Goal: Check status: Check status

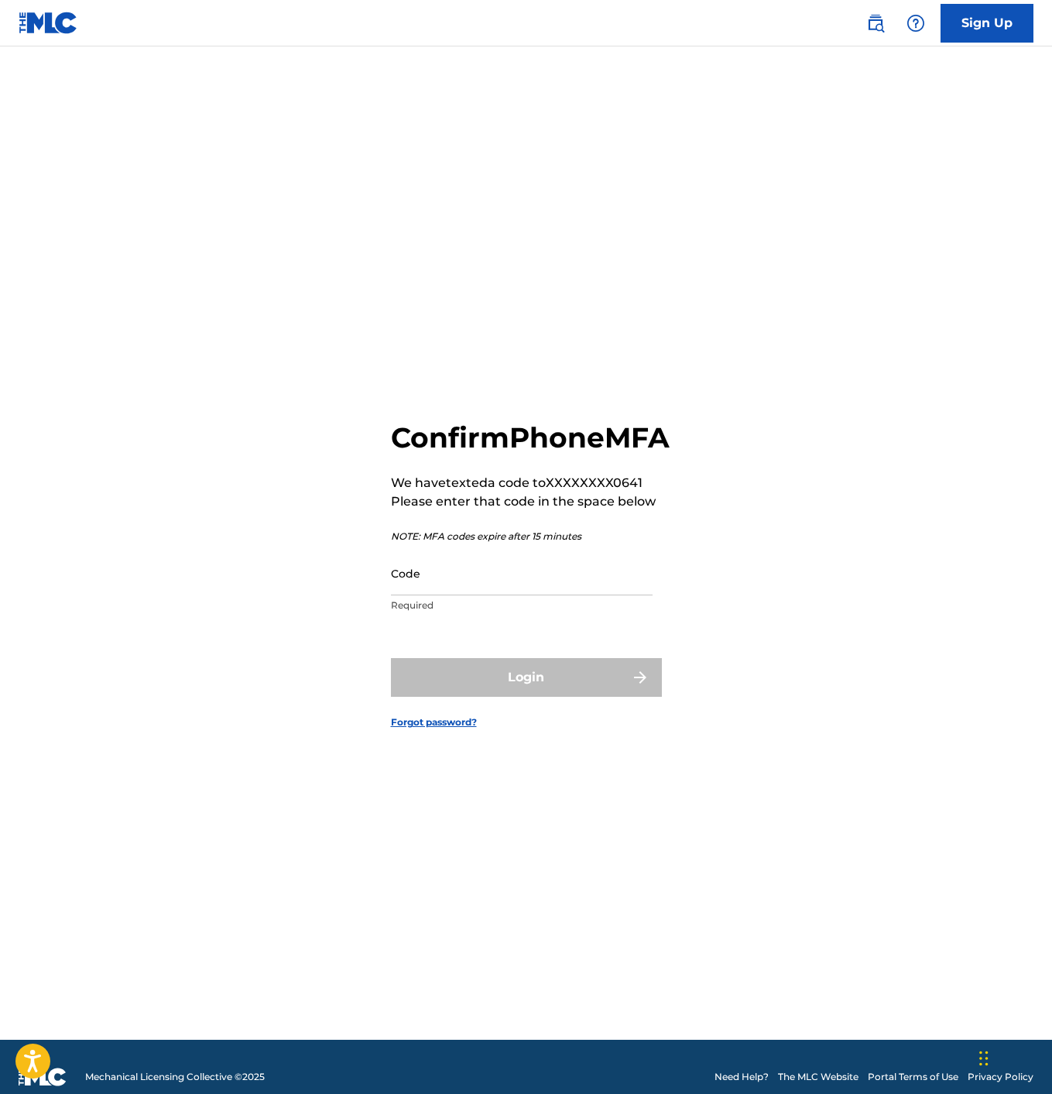
click at [447, 589] on input "Code" at bounding box center [522, 573] width 262 height 44
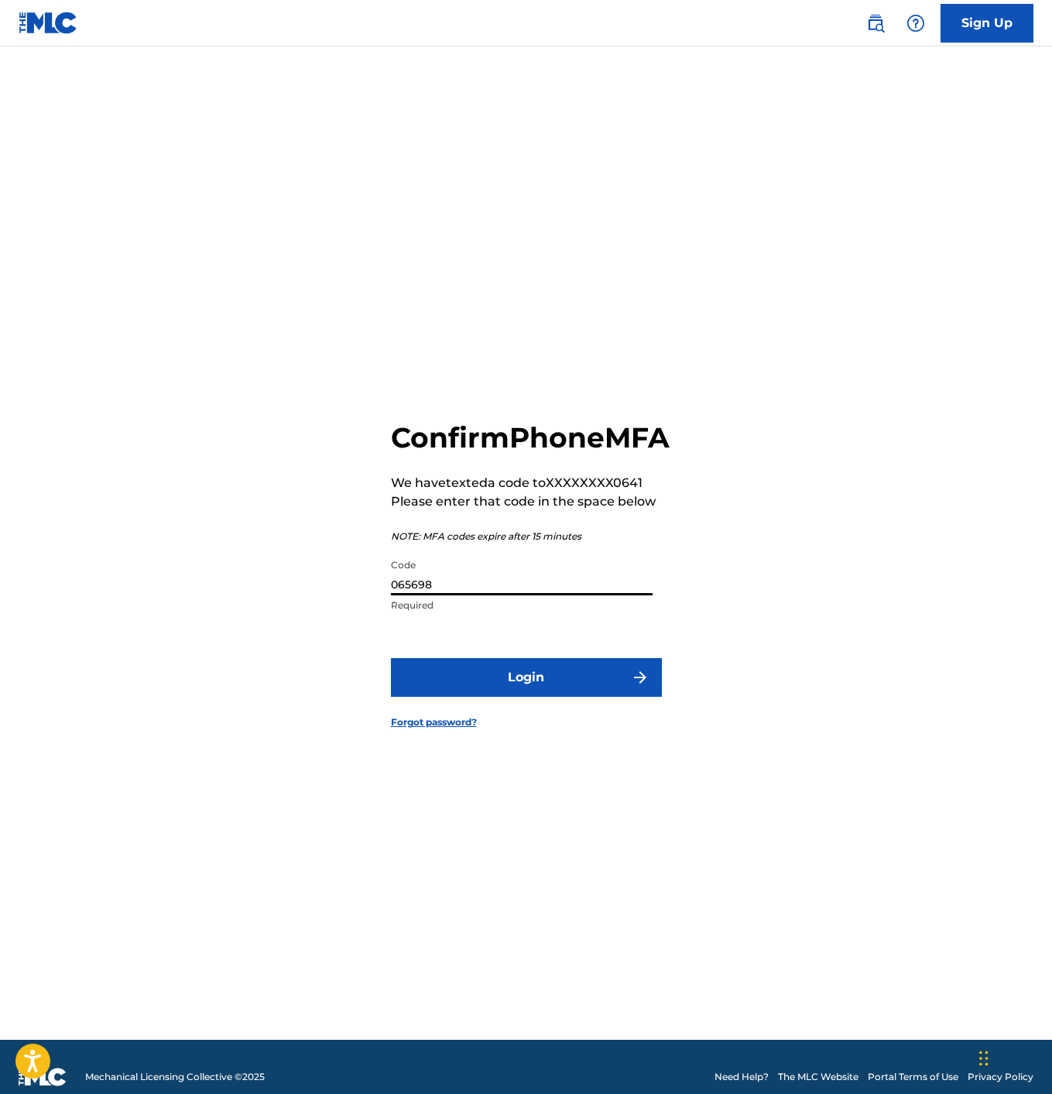
type input "065698"
click at [454, 695] on button "Login" at bounding box center [526, 677] width 271 height 39
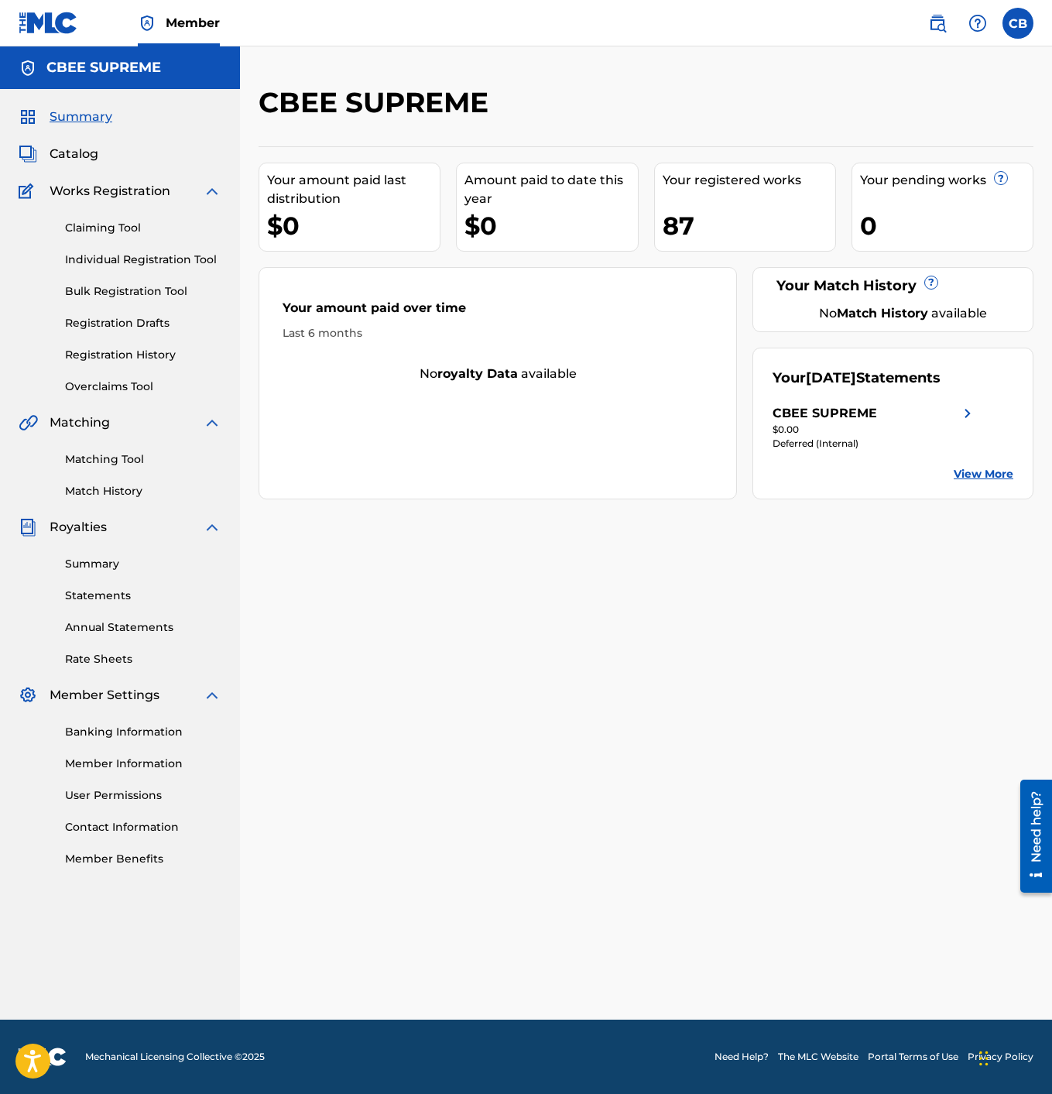
click at [107, 352] on link "Registration History" at bounding box center [143, 355] width 156 height 16
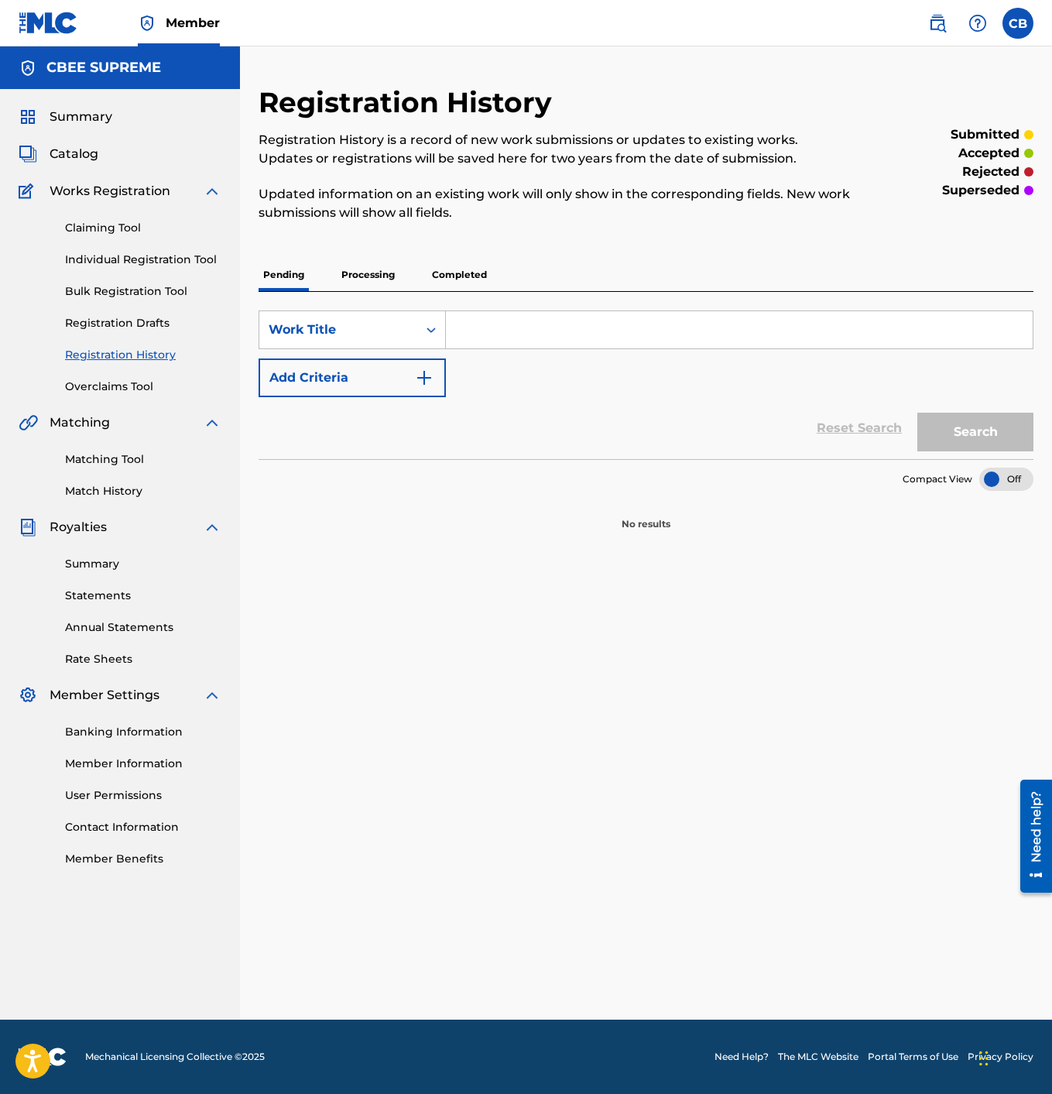
click at [378, 277] on p "Processing" at bounding box center [368, 274] width 63 height 33
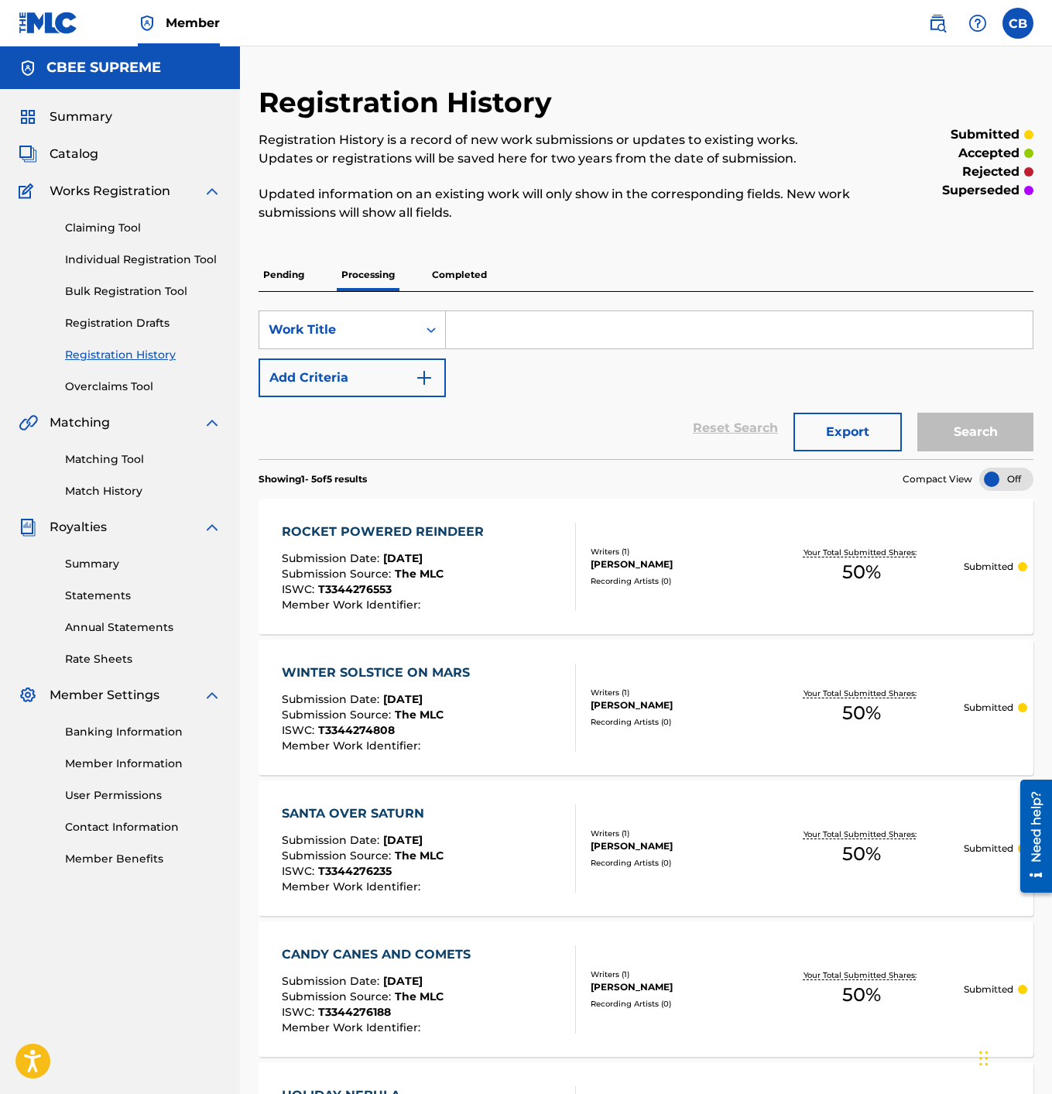
click at [442, 274] on p "Completed" at bounding box center [459, 274] width 64 height 33
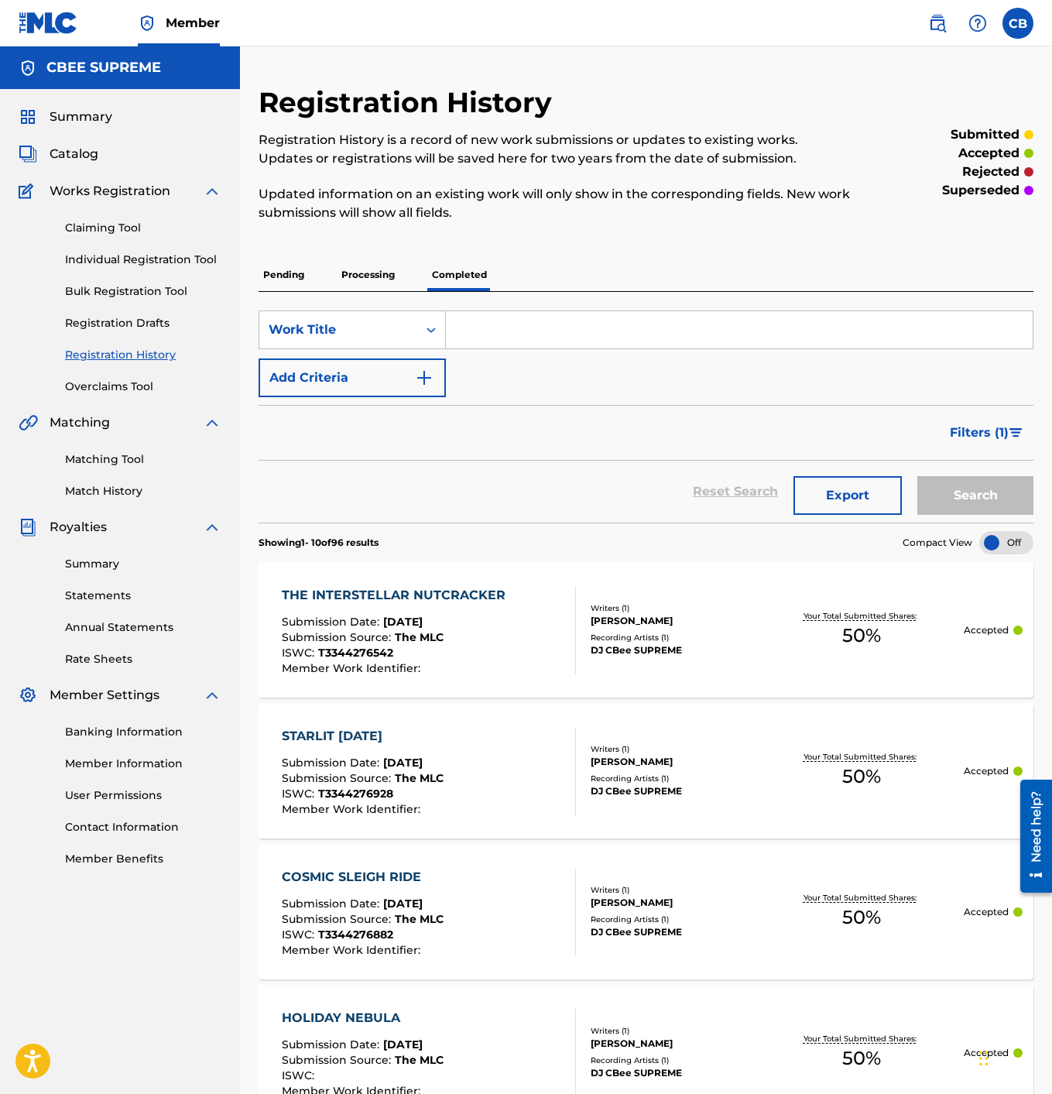
click at [381, 597] on div "THE INTERSTELLAR NUTCRACKER" at bounding box center [397, 595] width 231 height 19
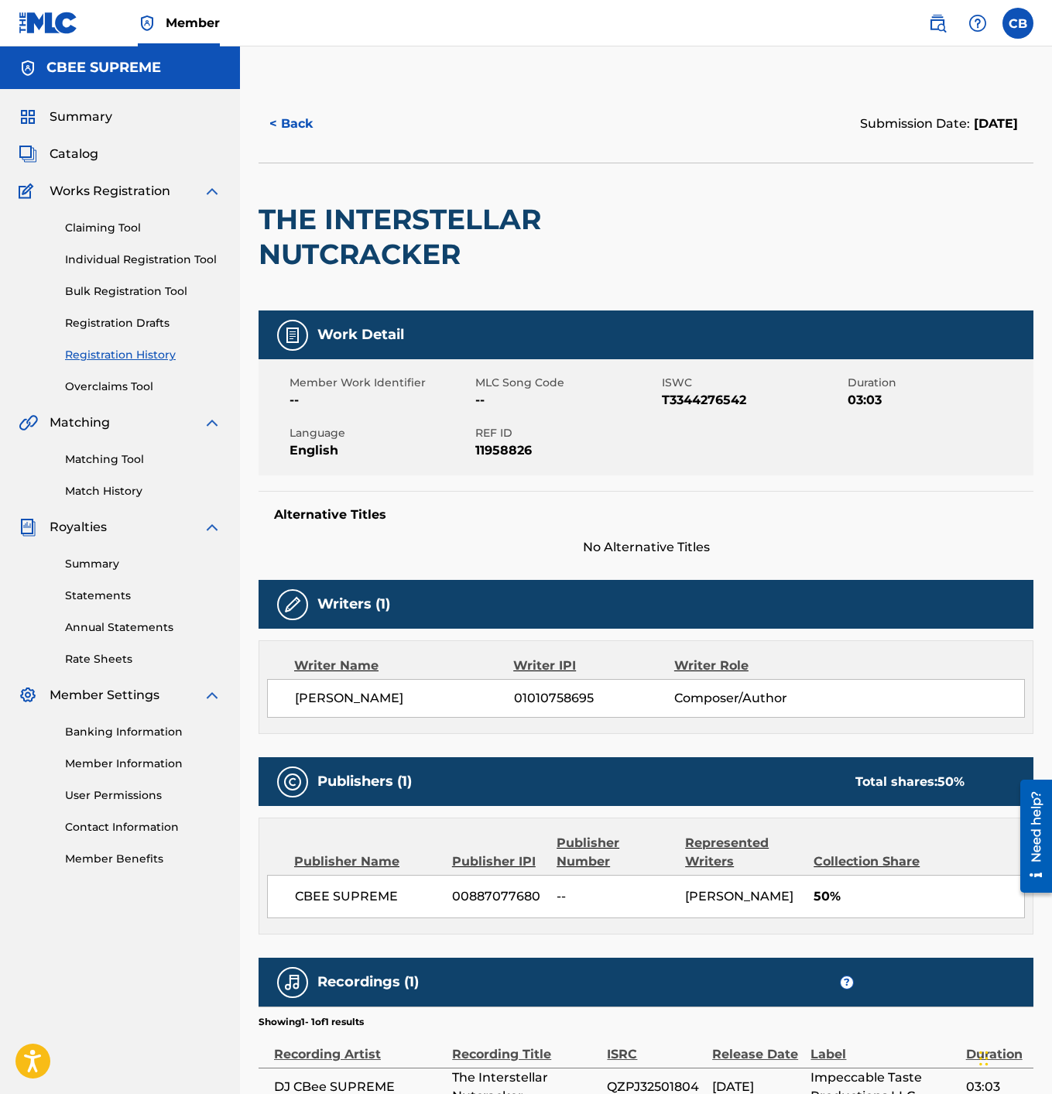
click at [302, 125] on button "< Back" at bounding box center [304, 123] width 93 height 39
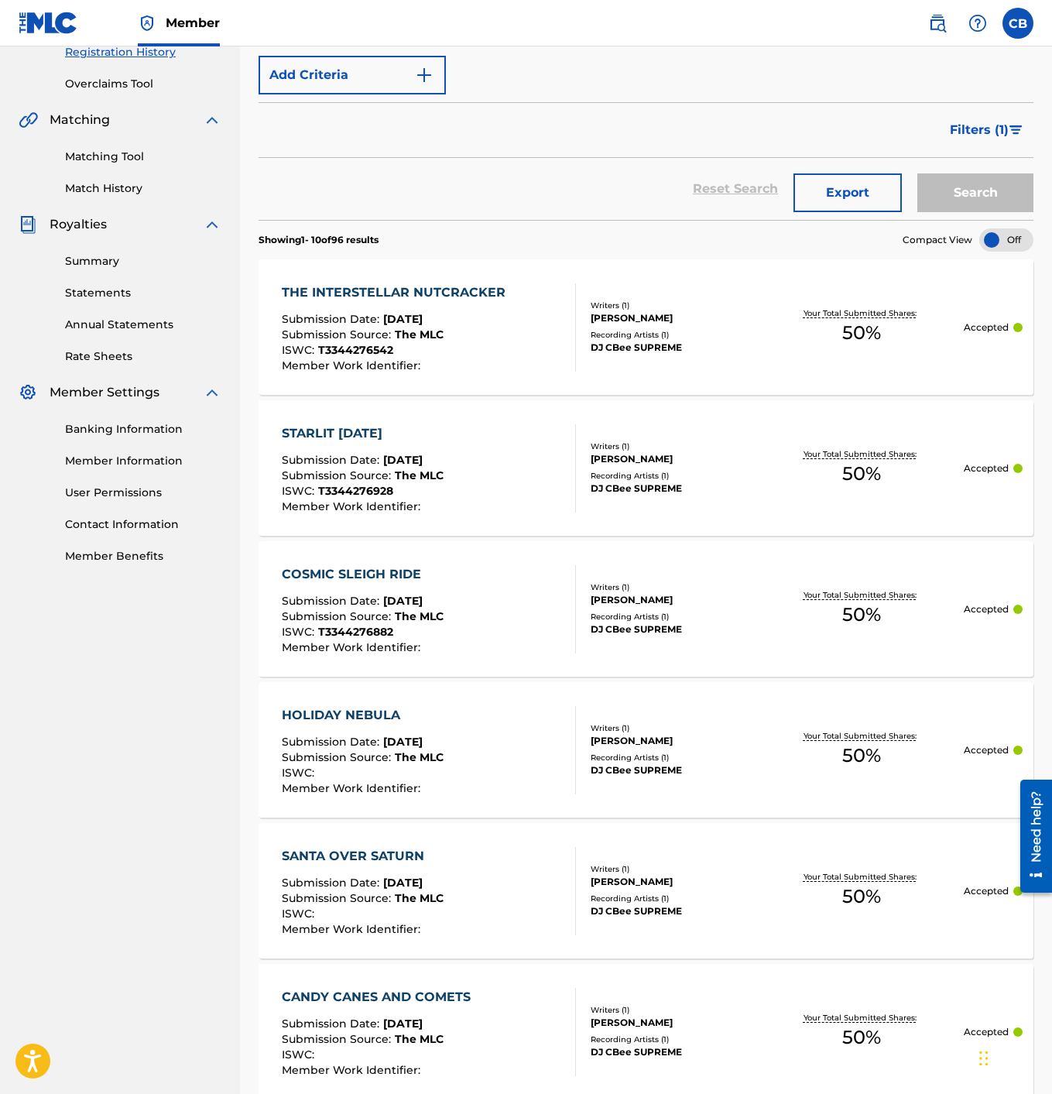
scroll to position [300, 0]
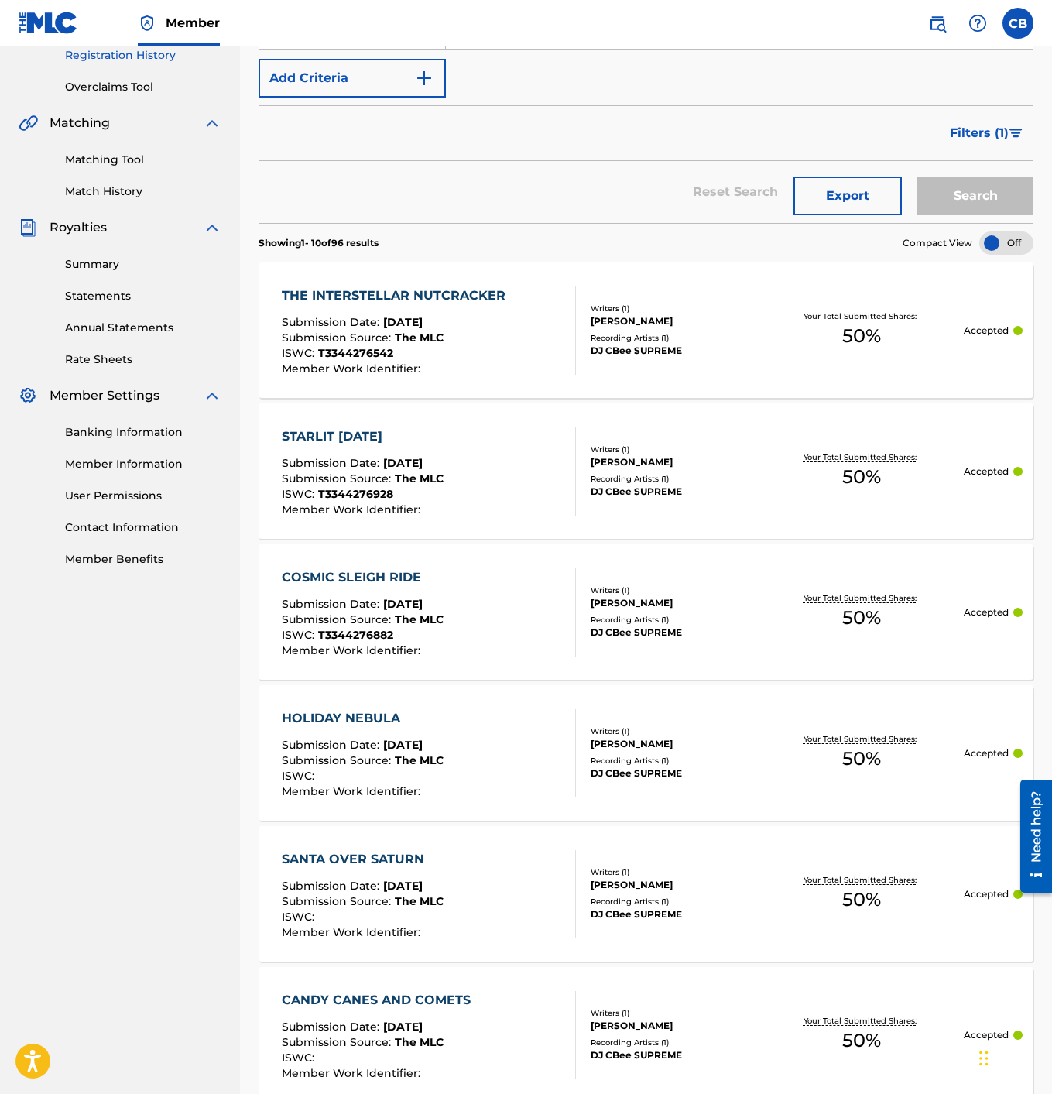
click at [338, 572] on div "COSMIC SLEIGH RIDE" at bounding box center [363, 577] width 162 height 19
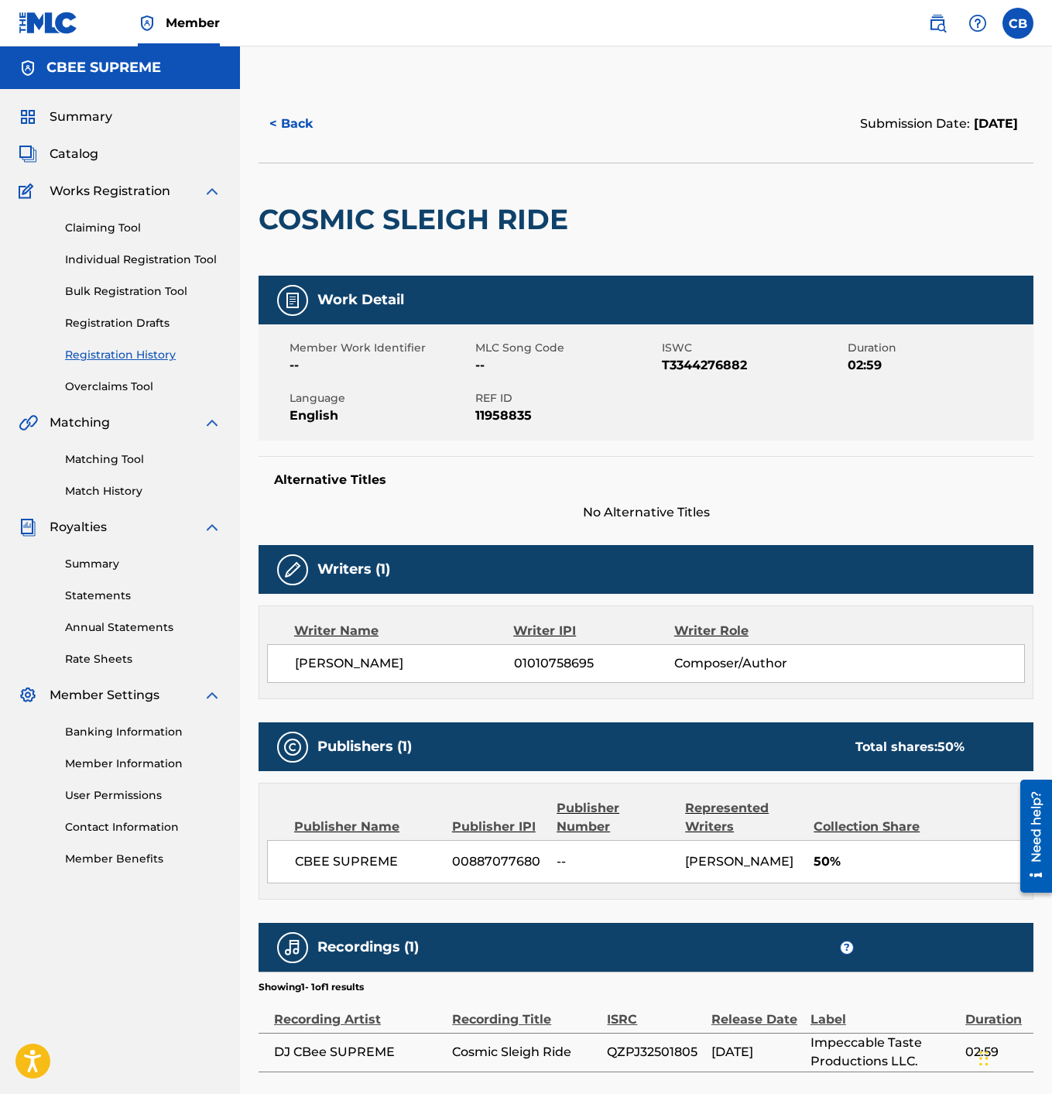
click at [310, 122] on button "< Back" at bounding box center [304, 123] width 93 height 39
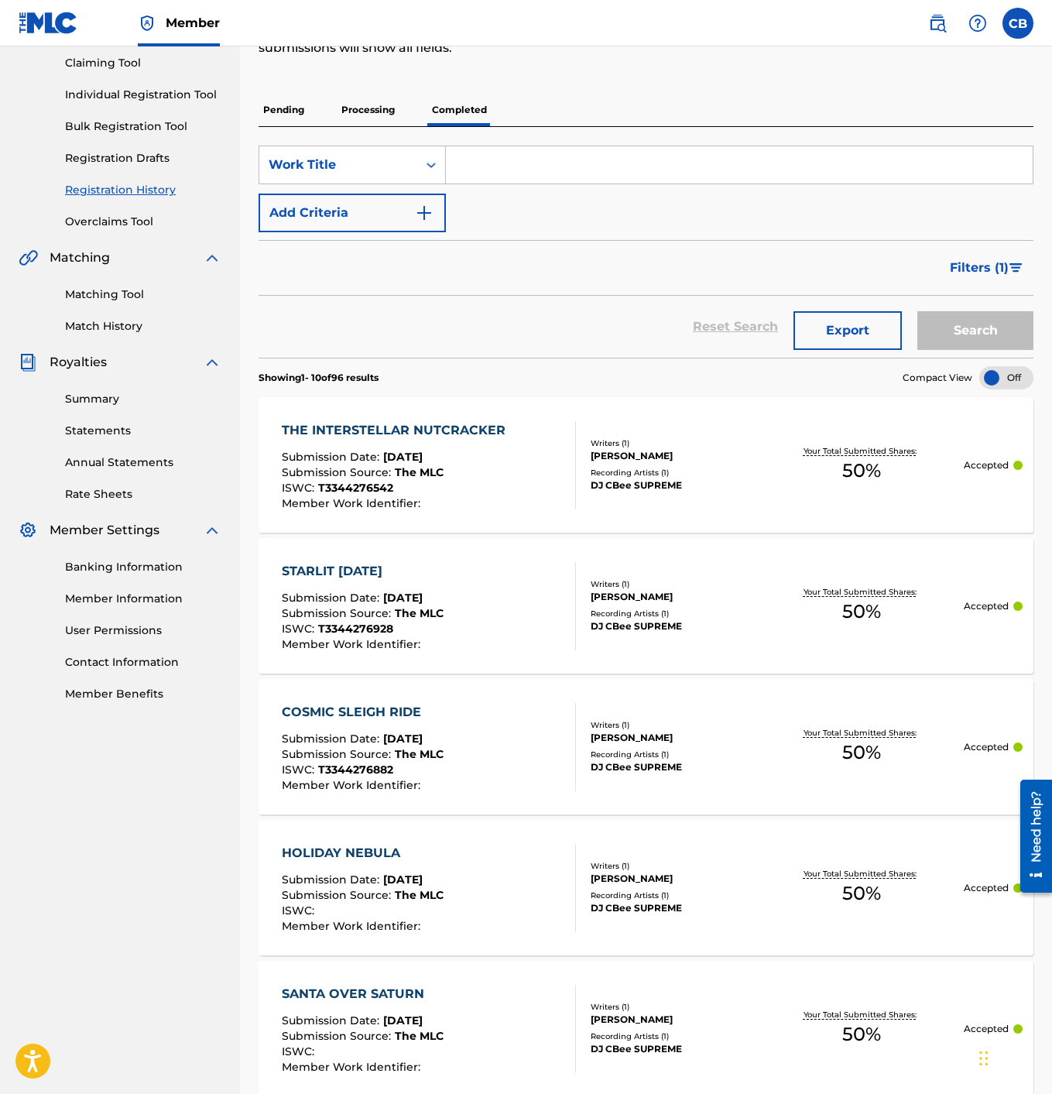
scroll to position [184, 0]
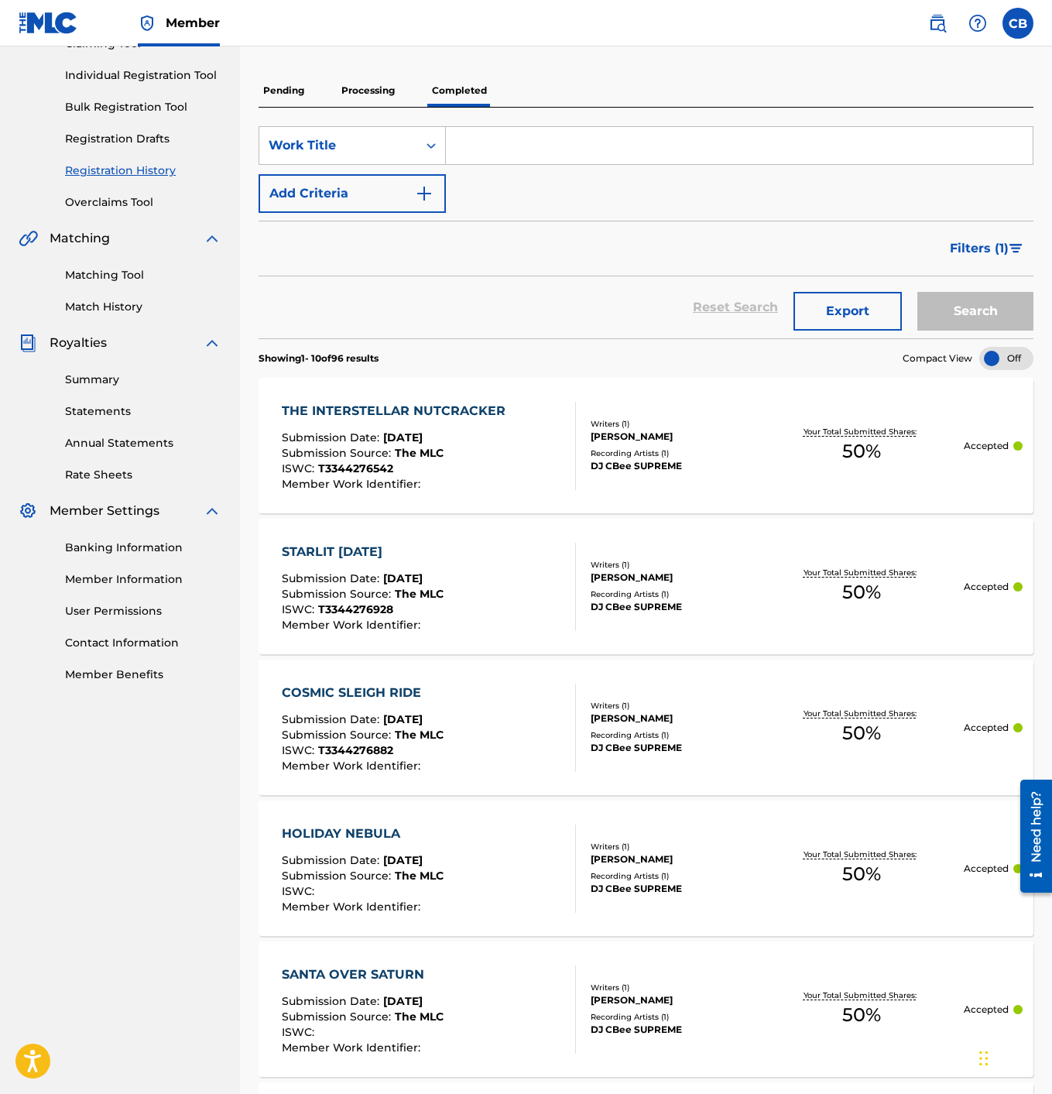
click at [378, 544] on div "STARLIT [DATE]" at bounding box center [363, 552] width 162 height 19
